Goal: Task Accomplishment & Management: Use online tool/utility

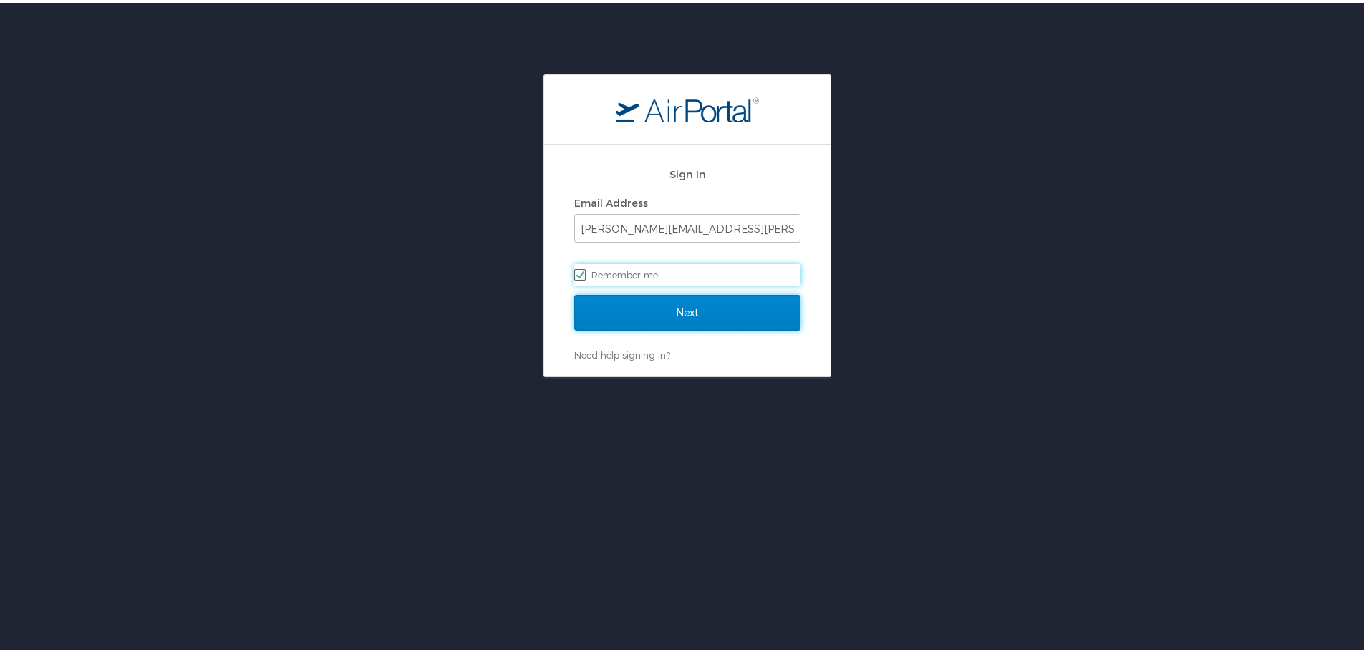
click at [688, 301] on input "Next" at bounding box center [687, 310] width 226 height 36
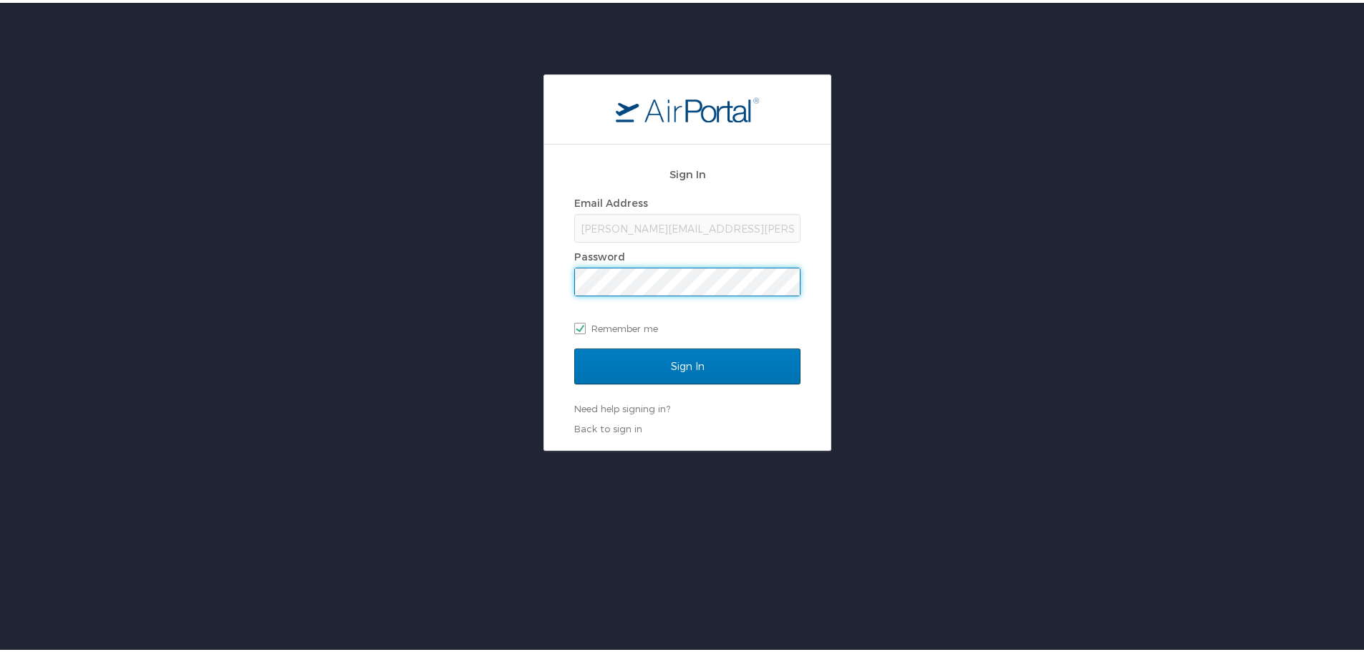
click at [574, 346] on input "Sign In" at bounding box center [687, 364] width 226 height 36
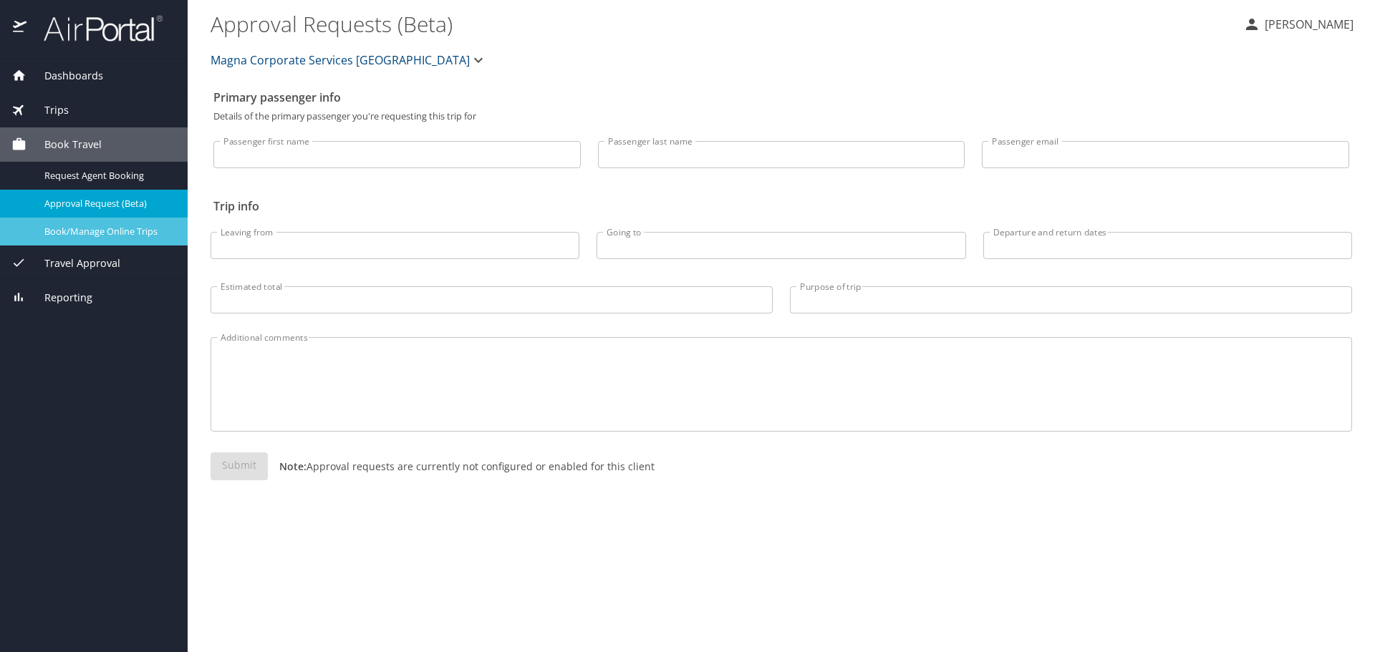
click at [124, 226] on span "Book/Manage Online Trips" at bounding box center [107, 232] width 126 height 14
